Goal: Find specific fact: Find specific fact

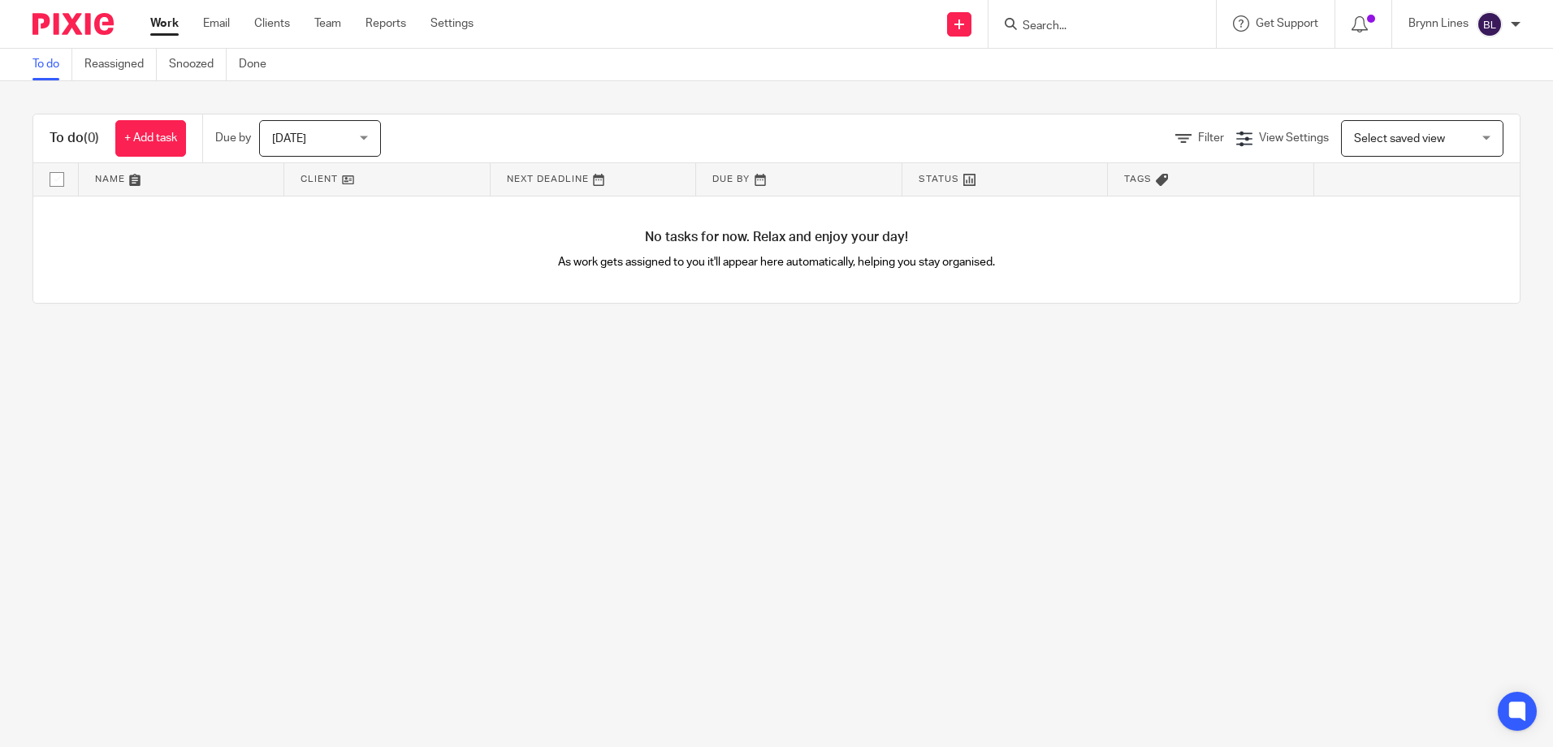
click at [1043, 30] on input "Search" at bounding box center [1094, 26] width 146 height 15
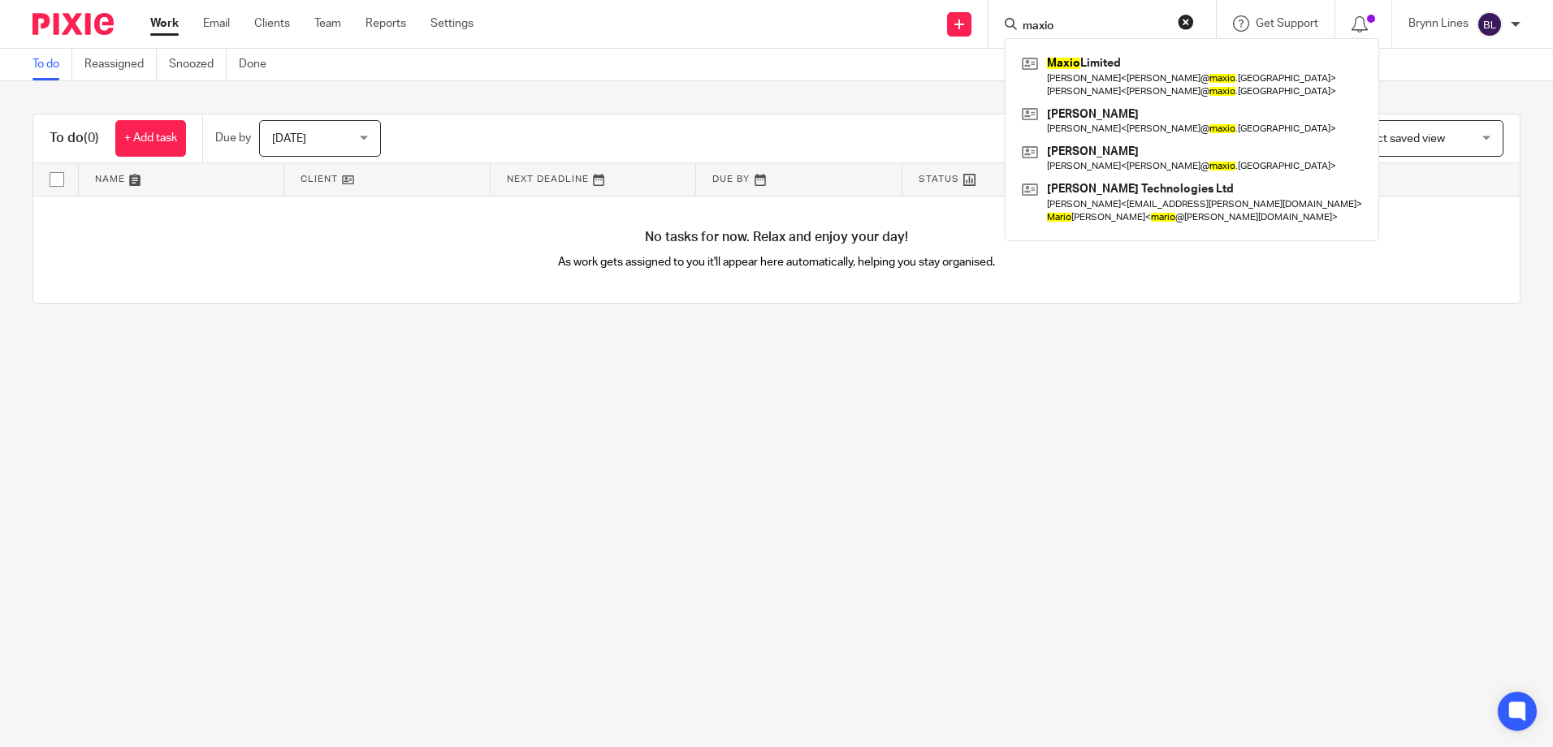
type input "maxio"
click button "submit" at bounding box center [0, 0] width 0 height 0
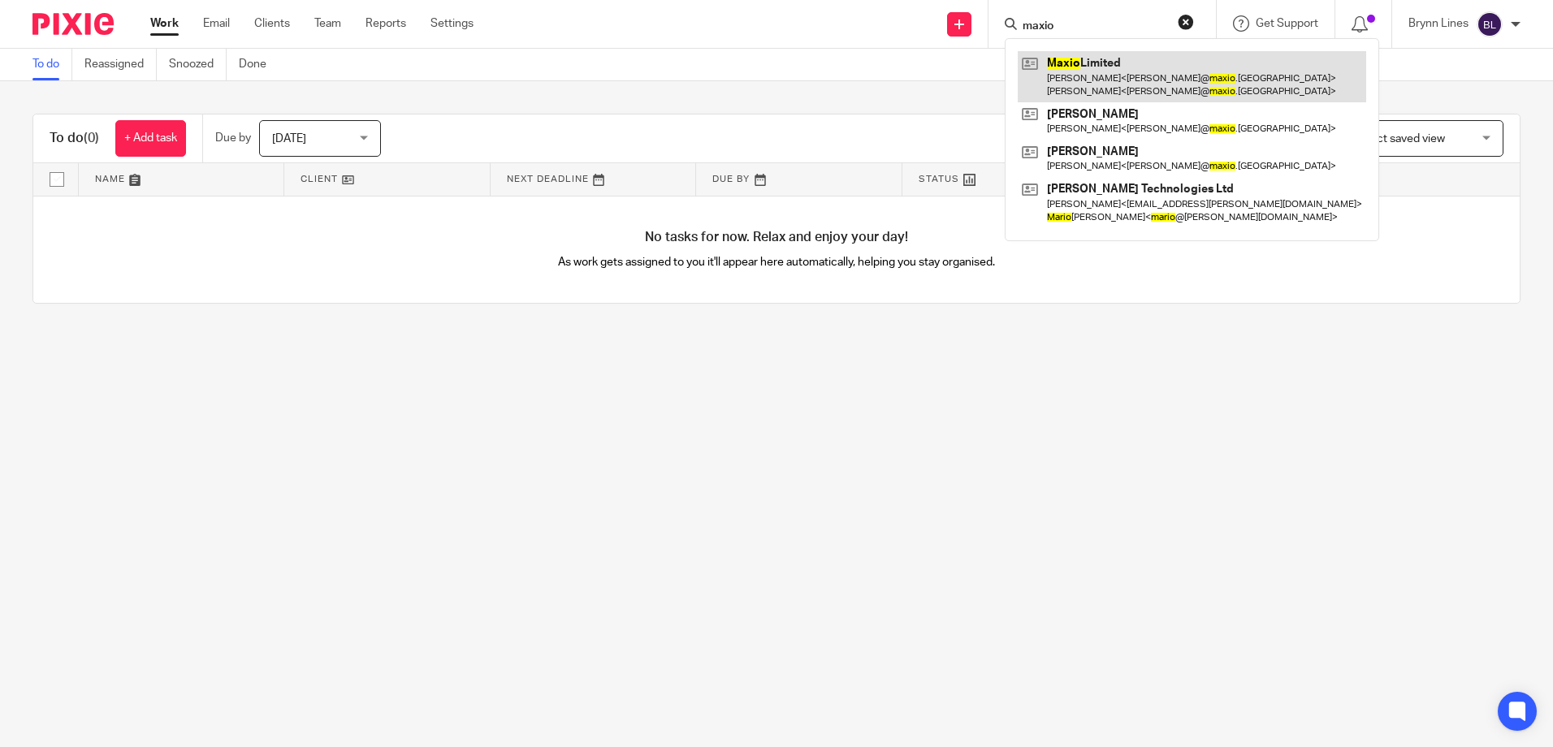
click at [1073, 81] on link at bounding box center [1191, 76] width 348 height 50
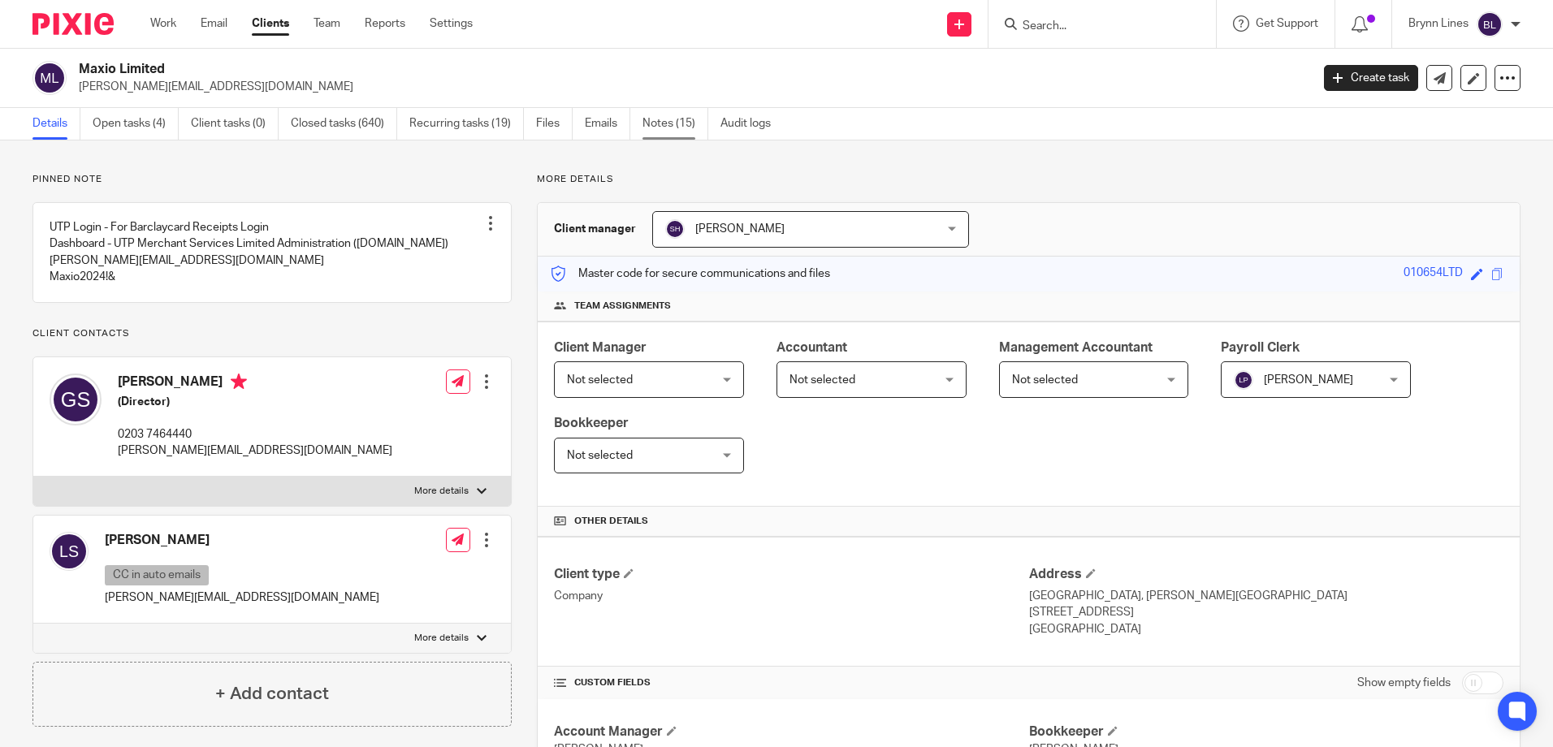
click at [667, 123] on link "Notes (15)" at bounding box center [675, 124] width 66 height 32
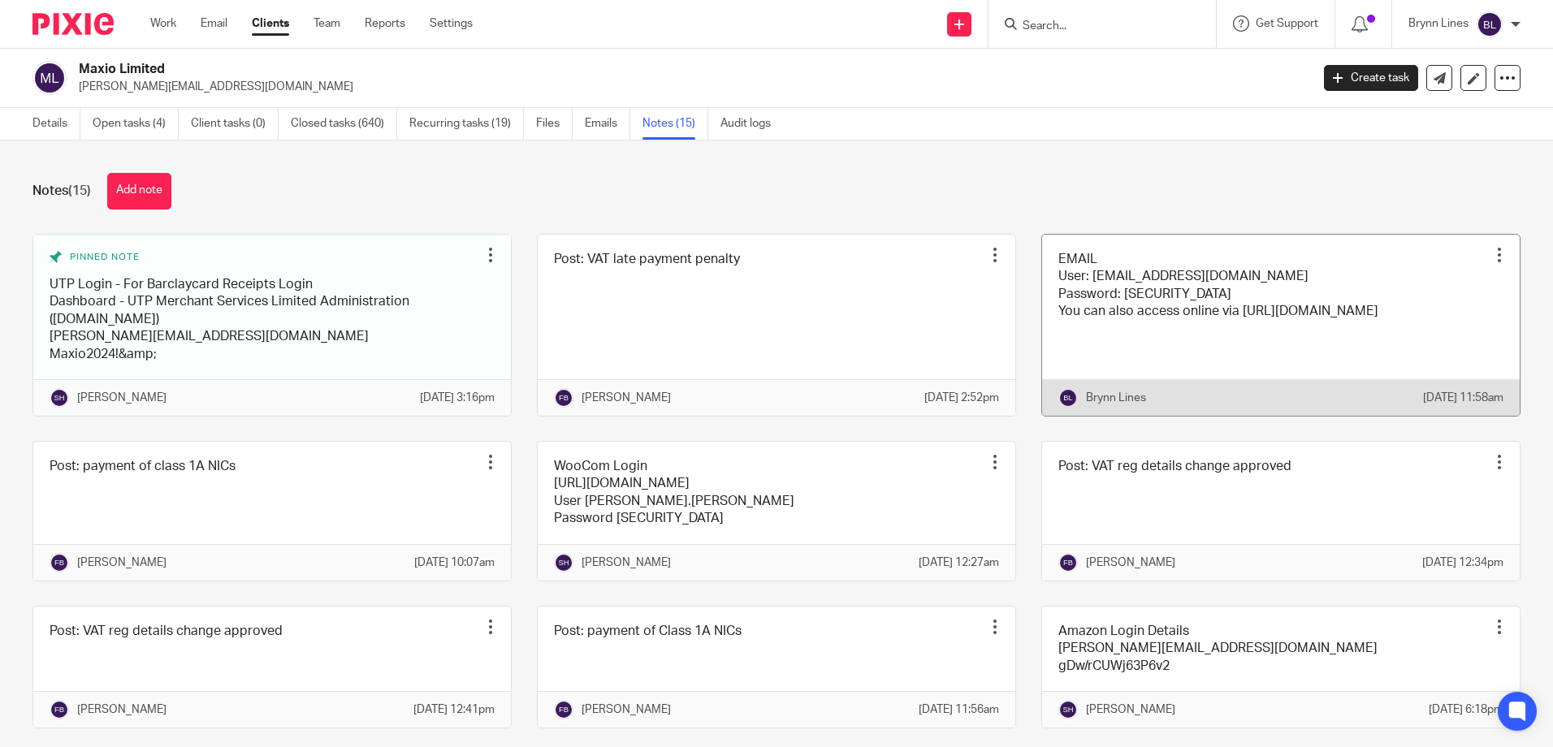
click at [1158, 284] on link at bounding box center [1280, 325] width 477 height 181
click at [1121, 305] on link at bounding box center [1280, 325] width 477 height 181
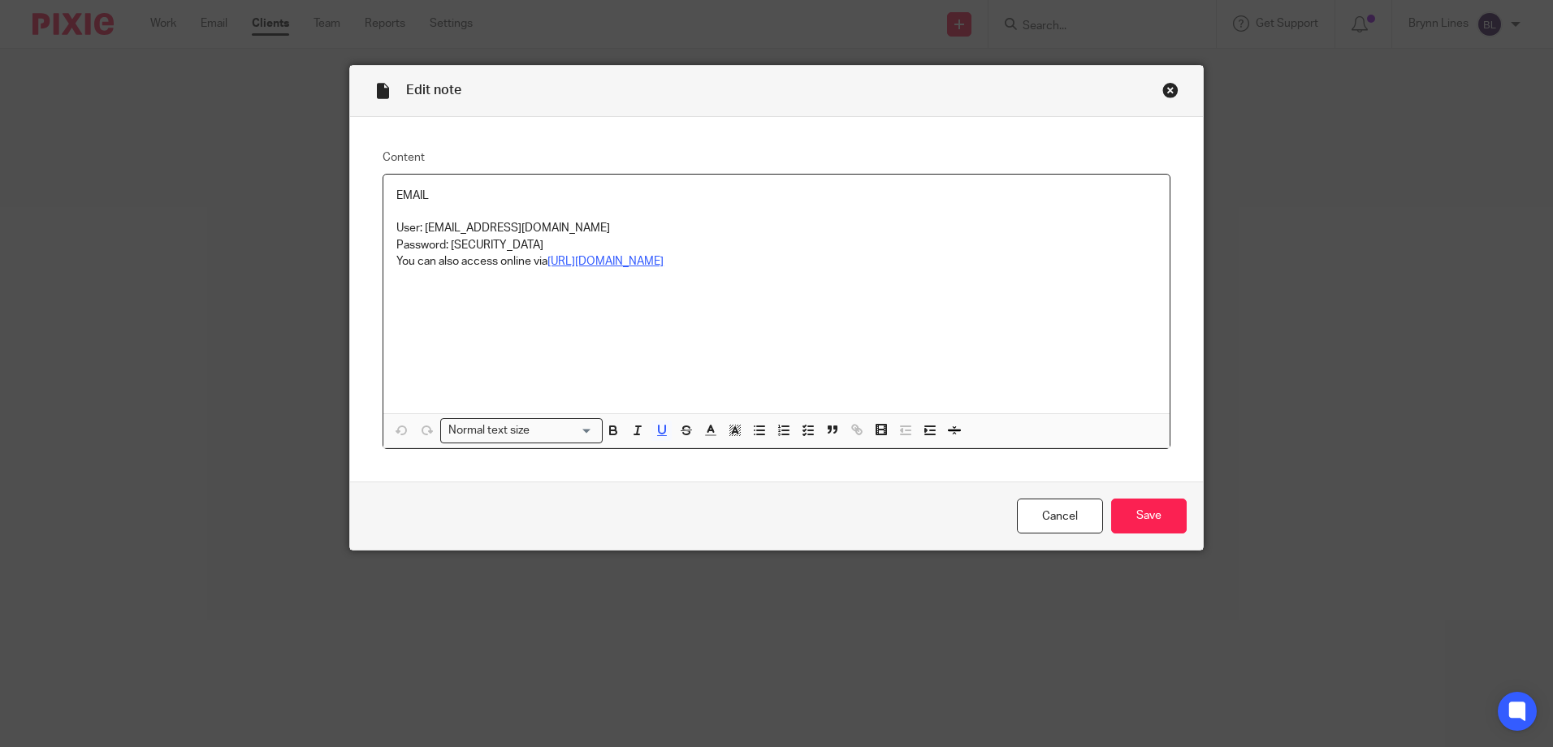
click at [631, 269] on p "You can also access online via https://outlook.office.com" at bounding box center [776, 261] width 760 height 16
click at [632, 261] on u "[URL][DOMAIN_NAME]" at bounding box center [605, 261] width 116 height 11
click at [537, 293] on link "[URL][DOMAIN_NAME]" at bounding box center [540, 292] width 116 height 16
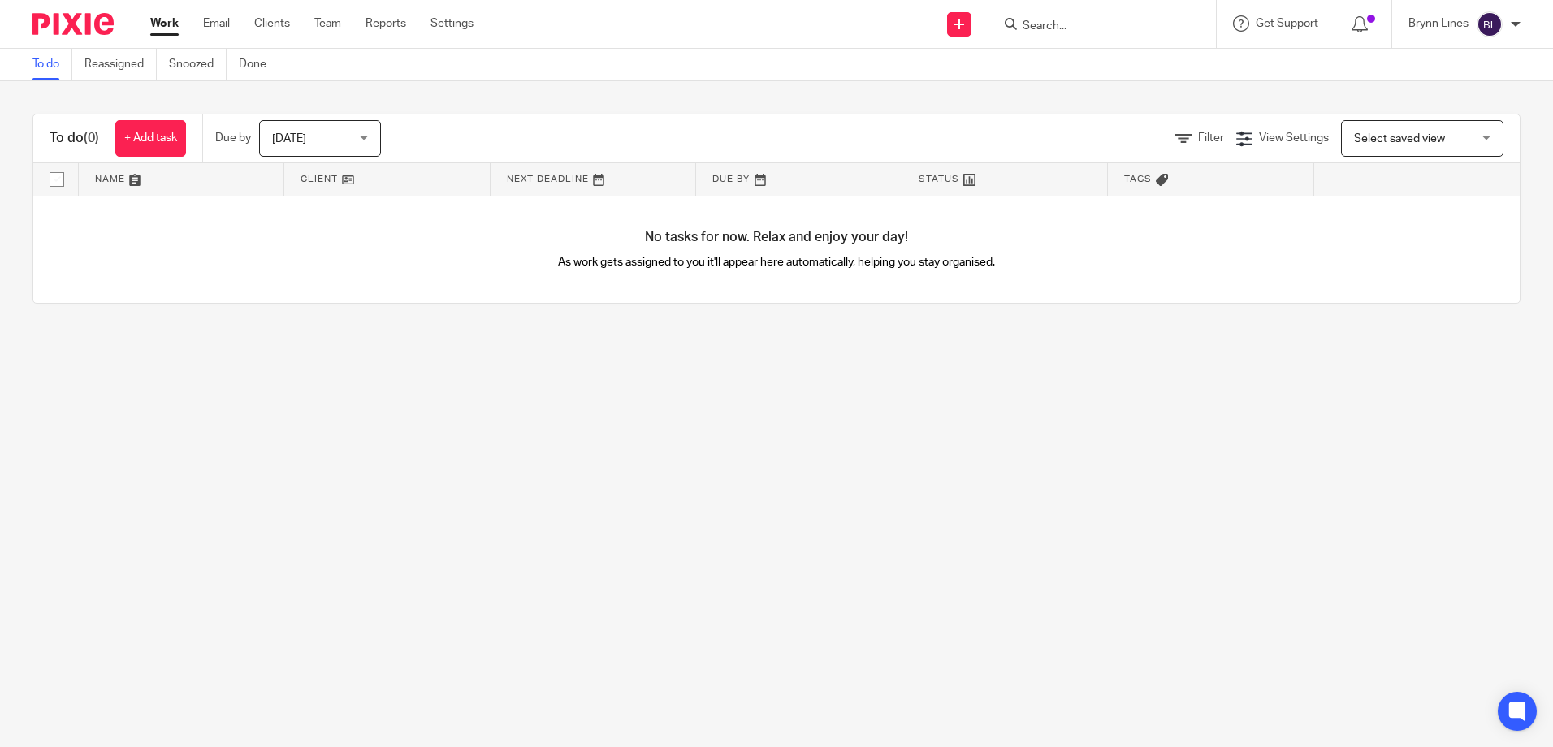
click at [1143, 25] on input "Search" at bounding box center [1094, 26] width 146 height 15
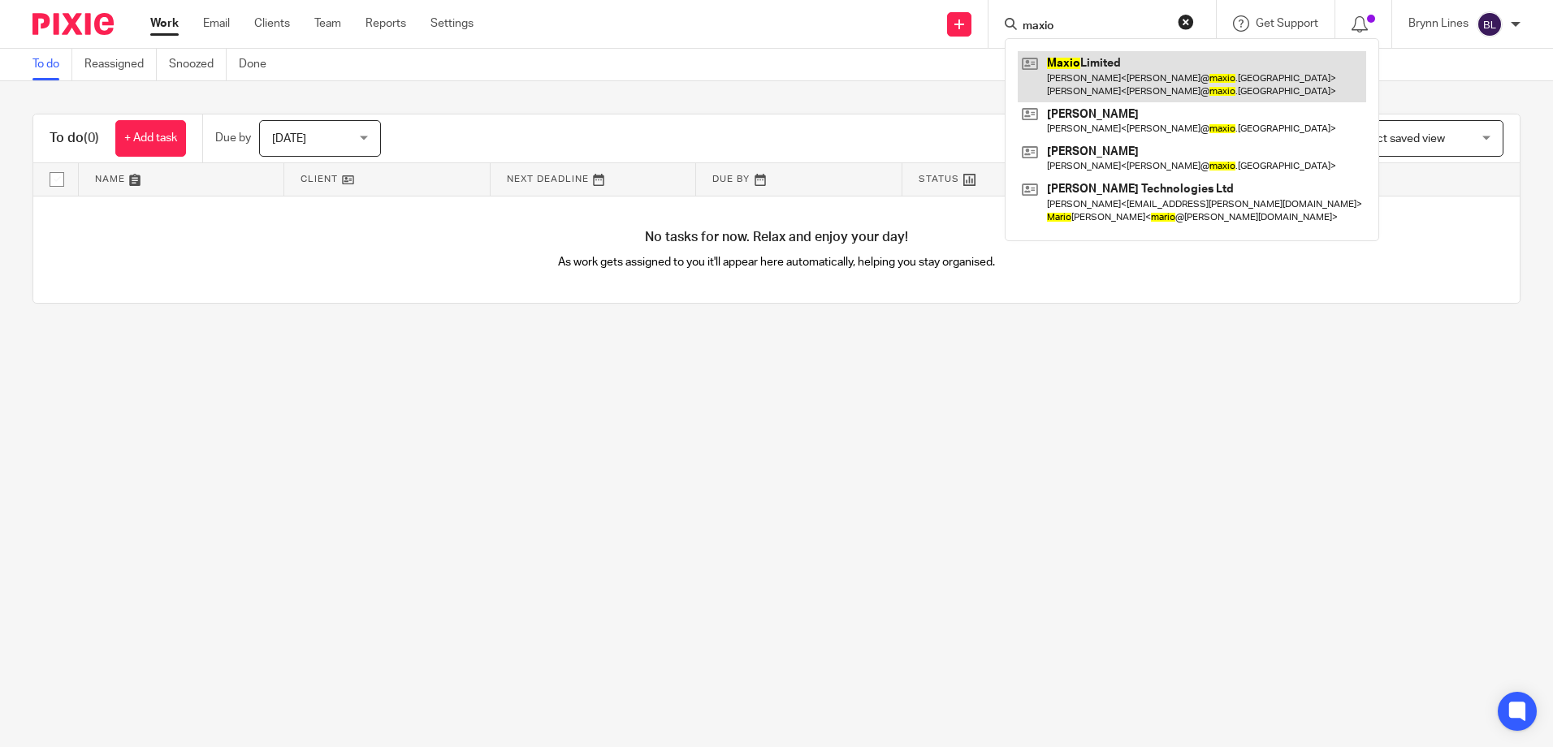
type input "maxio"
click at [1158, 68] on link at bounding box center [1191, 76] width 348 height 50
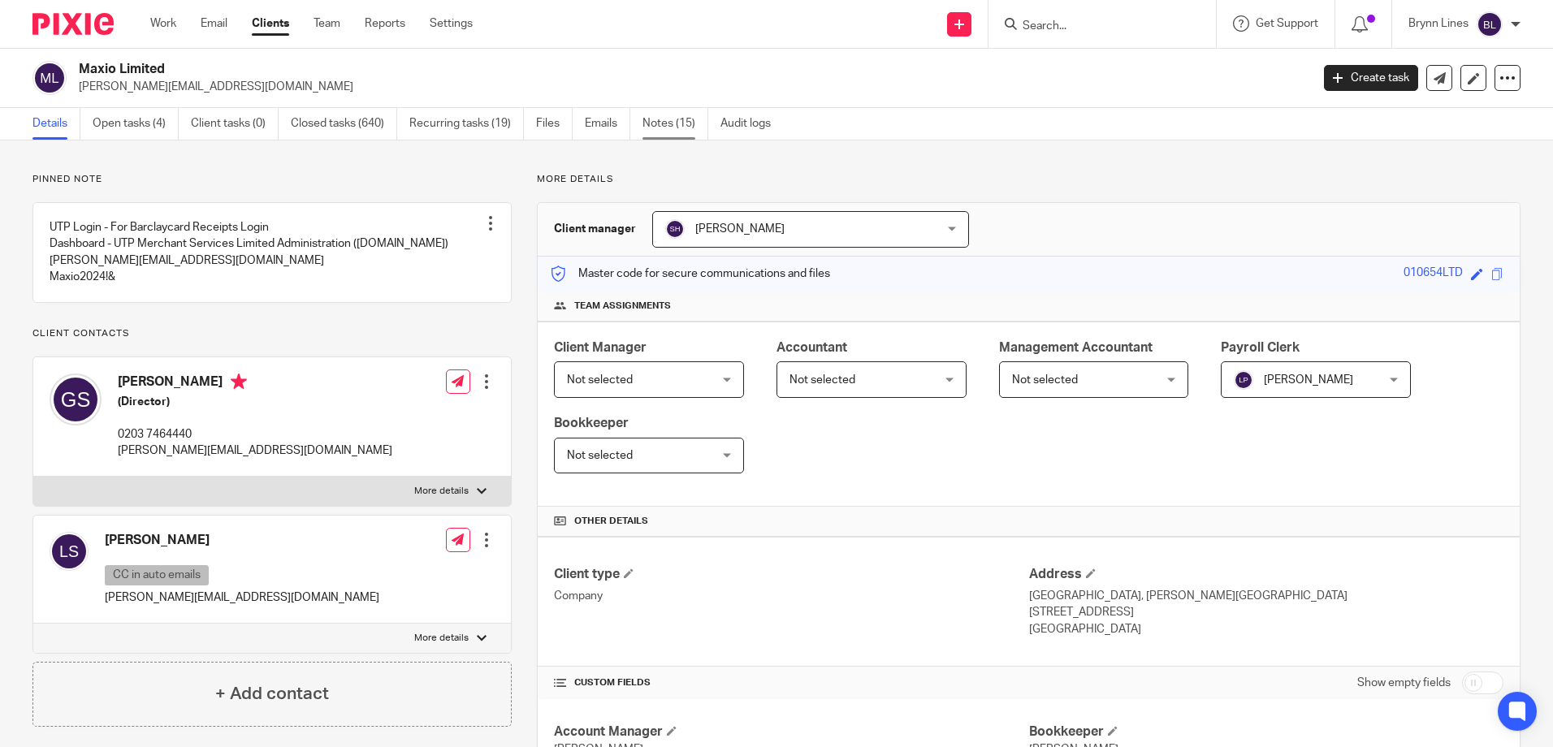
click at [704, 120] on link "Notes (15)" at bounding box center [675, 124] width 66 height 32
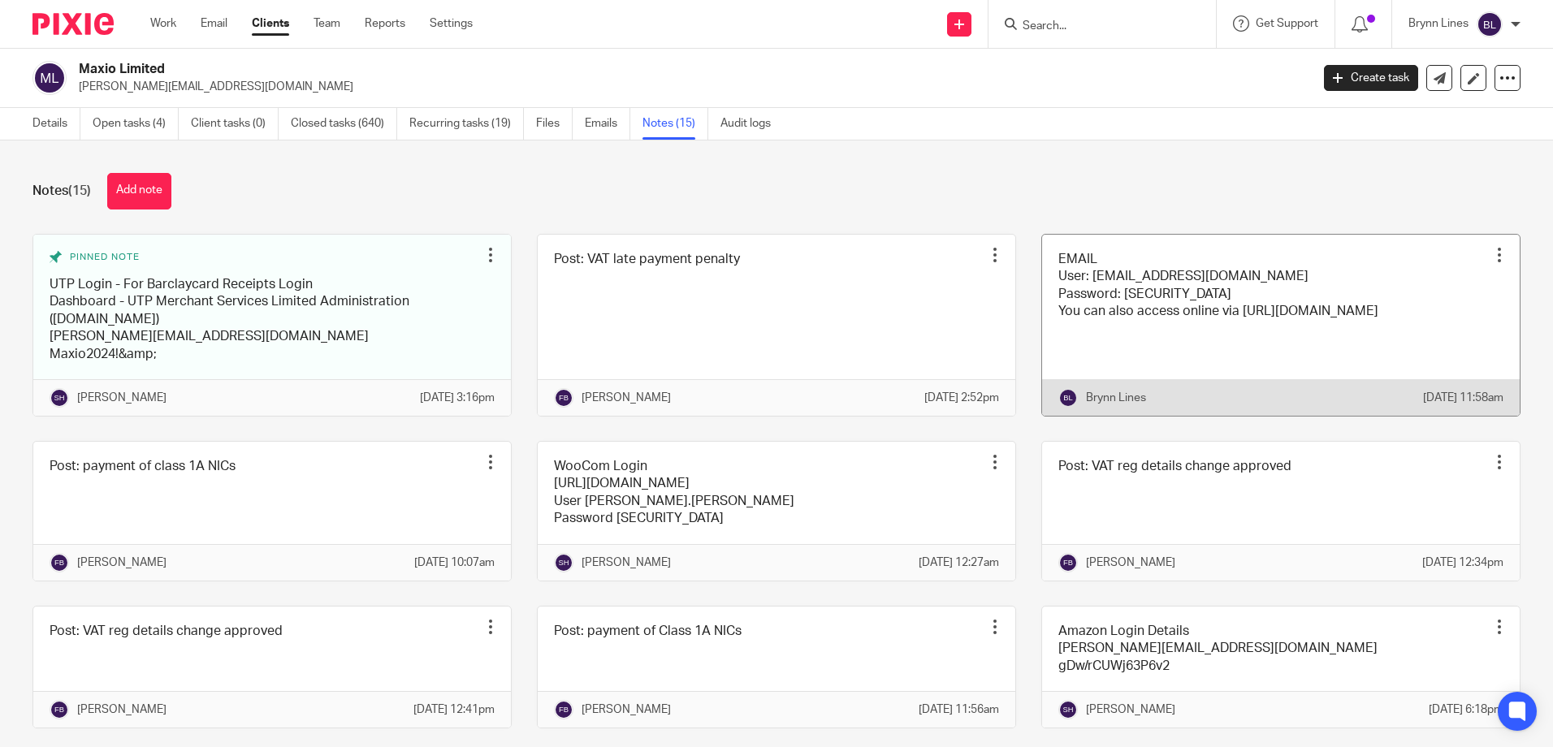
click at [1292, 306] on link at bounding box center [1280, 325] width 477 height 181
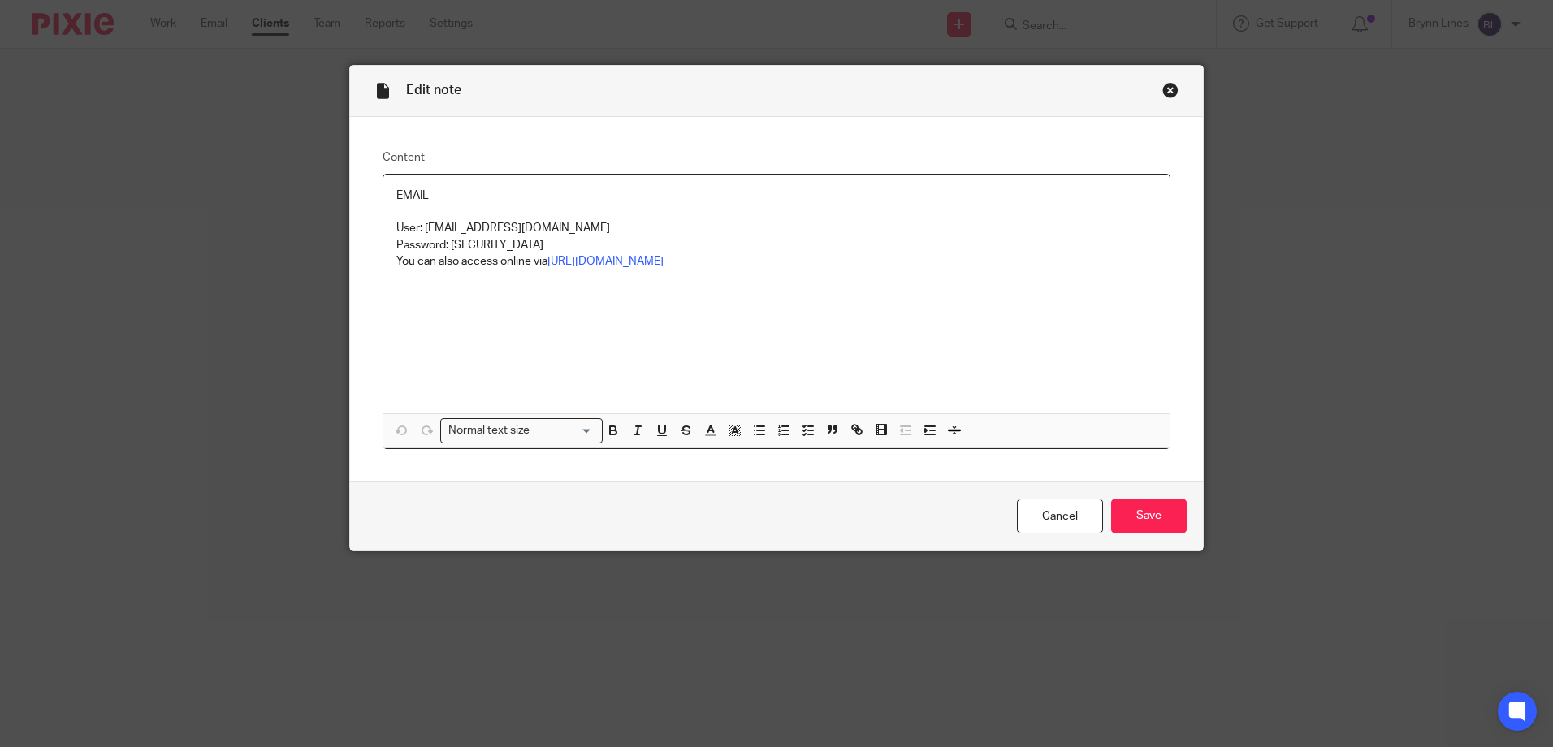
drag, startPoint x: 446, startPoint y: 243, endPoint x: 568, endPoint y: 244, distance: 121.8
click at [568, 244] on p "Password: [SECURITY_DATA]" at bounding box center [776, 245] width 760 height 16
copy p "K*333793590560ah"
